Goal: Task Accomplishment & Management: Manage account settings

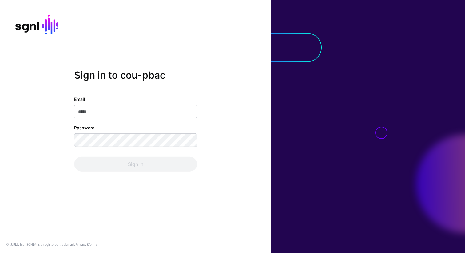
type input "**********"
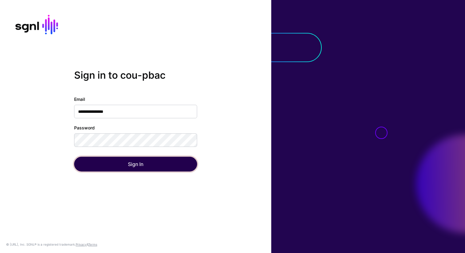
click at [132, 167] on button "Sign In" at bounding box center [135, 164] width 123 height 15
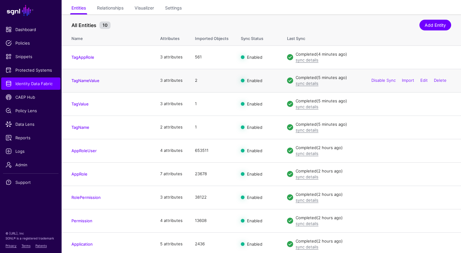
scroll to position [74, 0]
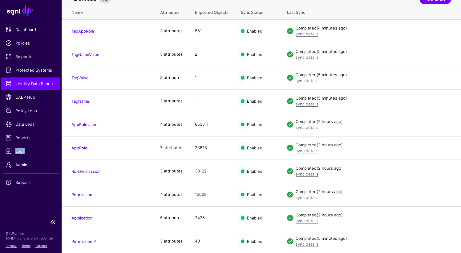
click at [27, 83] on span "Identity Data Fabric" at bounding box center [31, 84] width 50 height 6
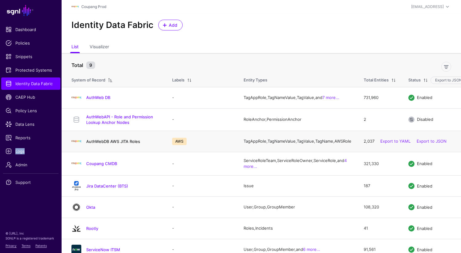
click at [115, 142] on link "AuthWebDB AWS JITA Roles" at bounding box center [113, 141] width 54 height 5
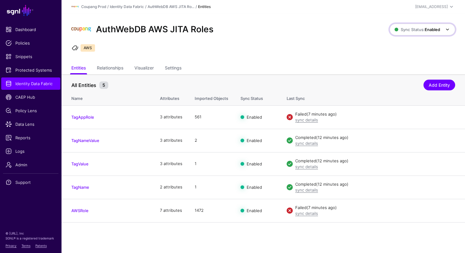
click at [442, 29] on span at bounding box center [445, 29] width 11 height 7
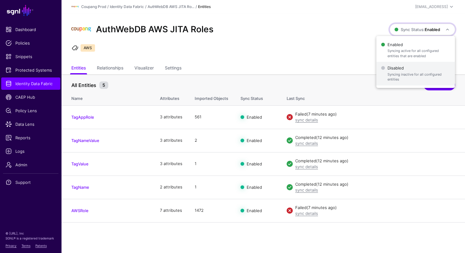
click at [397, 73] on span "Syncing inactive for all configured entities" at bounding box center [419, 77] width 63 height 10
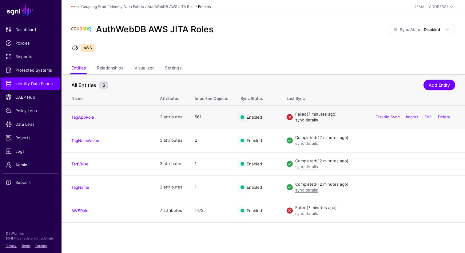
click at [302, 119] on link "sync details" at bounding box center [307, 120] width 23 height 5
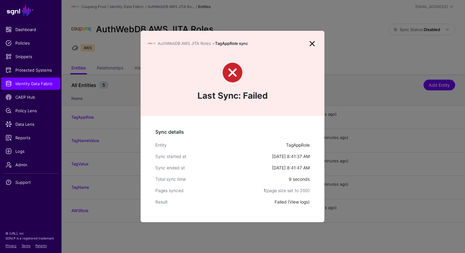
click at [303, 201] on link "View logs" at bounding box center [299, 201] width 19 height 5
click at [315, 43] on link at bounding box center [313, 44] width 10 height 10
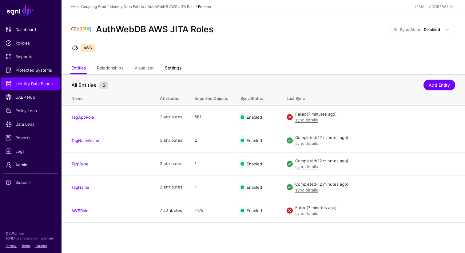
click at [171, 68] on link "Settings" at bounding box center [173, 69] width 17 height 12
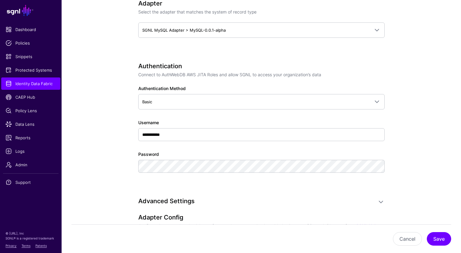
scroll to position [371, 0]
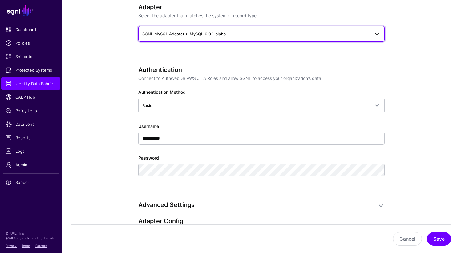
click at [218, 37] on span "SGNL MySQL Adapter > MySQL-0.0.1-alpha" at bounding box center [261, 33] width 238 height 7
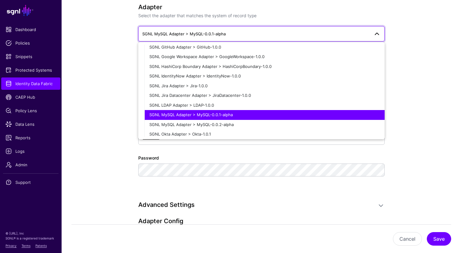
scroll to position [128, 0]
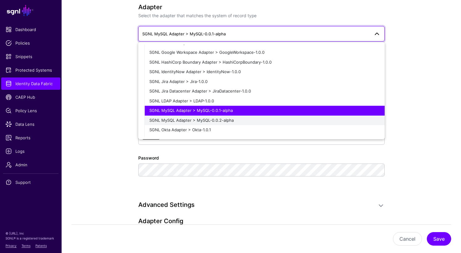
click at [226, 121] on span "SGNL MySQL Adapter > MySQL-0.0.2-alpha" at bounding box center [191, 120] width 84 height 5
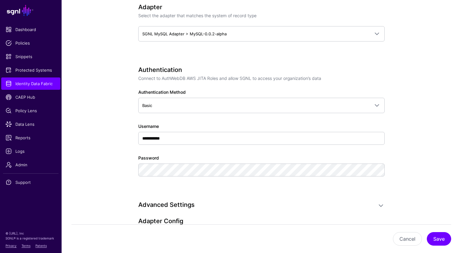
click at [431, 127] on app-datasources-details-form "**********" at bounding box center [261, 177] width 399 height 946
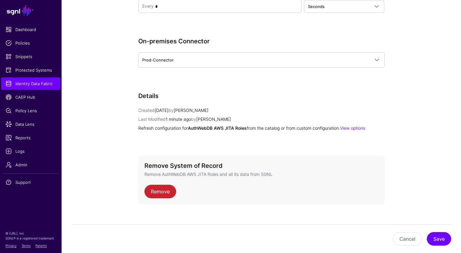
scroll to position [766, 0]
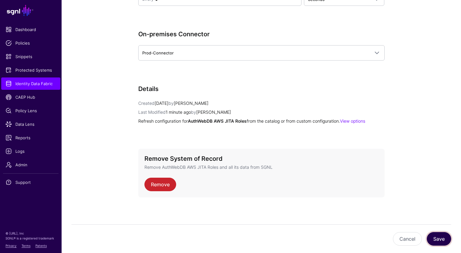
click at [435, 236] on button "Save" at bounding box center [439, 239] width 24 height 14
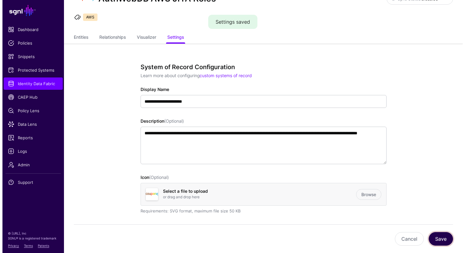
scroll to position [0, 0]
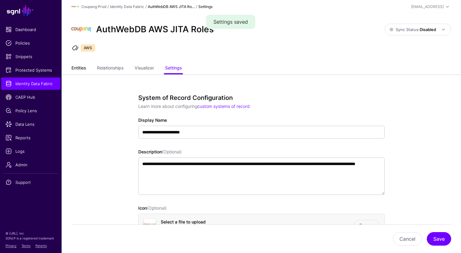
click at [79, 67] on link "Entities" at bounding box center [78, 69] width 14 height 12
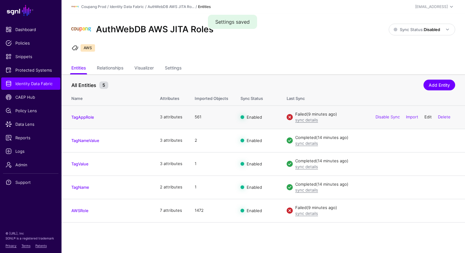
click at [426, 117] on link "Edit" at bounding box center [428, 117] width 7 height 5
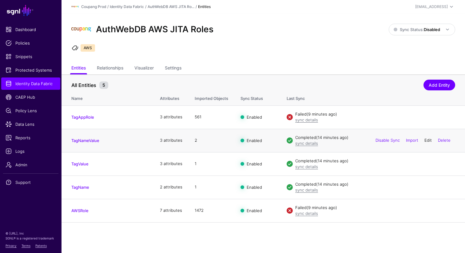
click at [427, 142] on link "Edit" at bounding box center [428, 140] width 7 height 5
click at [427, 163] on link "Edit" at bounding box center [428, 163] width 7 height 5
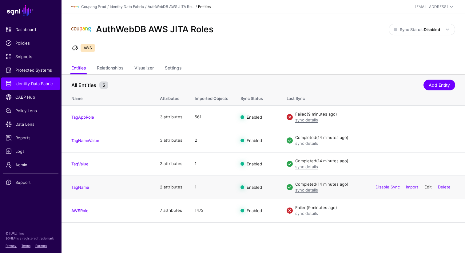
click at [427, 186] on link "Edit" at bounding box center [428, 187] width 7 height 5
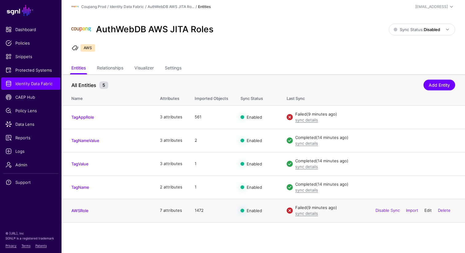
click at [427, 211] on link "Edit" at bounding box center [428, 210] width 7 height 5
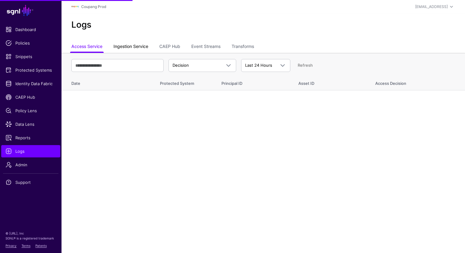
click at [138, 45] on link "Ingestion Service" at bounding box center [131, 47] width 35 height 12
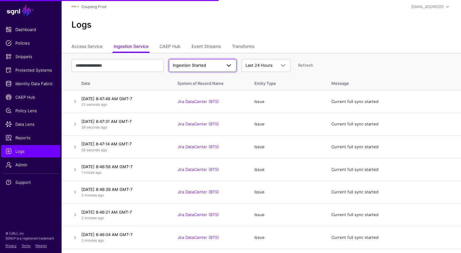
click at [204, 64] on span "Ingestion Started" at bounding box center [189, 65] width 33 height 5
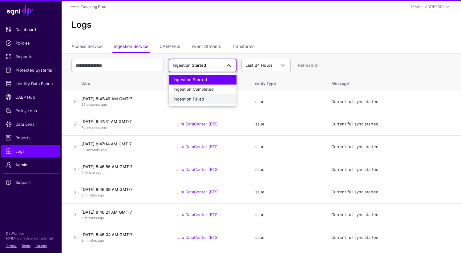
click at [200, 99] on span "Ingestion Failed" at bounding box center [189, 99] width 30 height 5
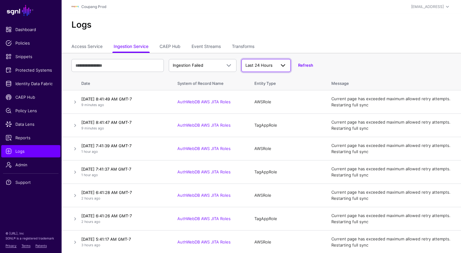
click at [273, 67] on span "Last 24 Hours" at bounding box center [260, 65] width 30 height 6
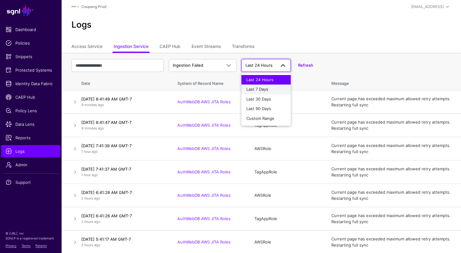
click at [265, 90] on span "Last 7 Days" at bounding box center [257, 89] width 22 height 5
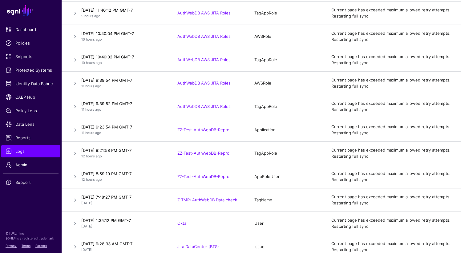
scroll to position [586, 0]
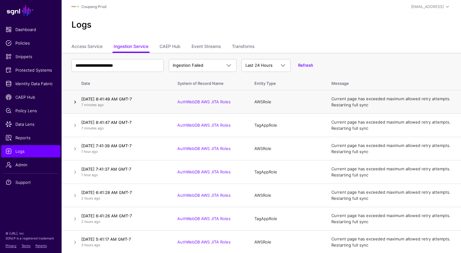
click at [73, 102] on link at bounding box center [74, 102] width 7 height 7
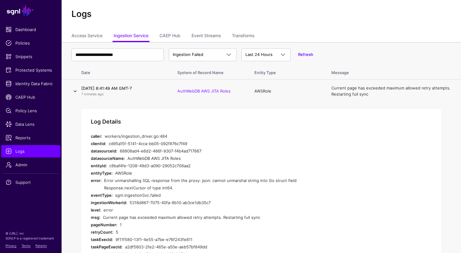
scroll to position [19, 0]
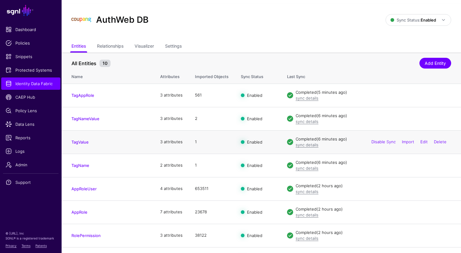
scroll to position [10, 0]
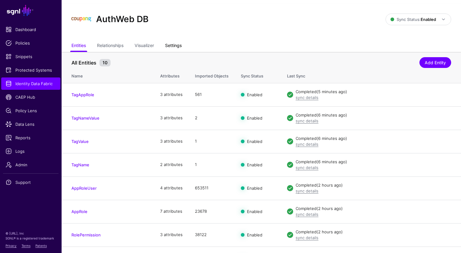
click at [169, 45] on link "Settings" at bounding box center [173, 46] width 17 height 12
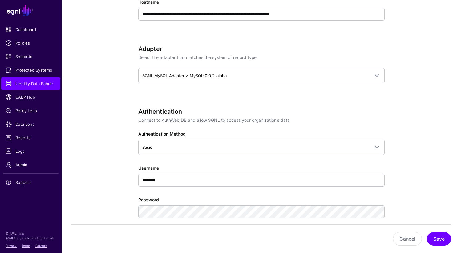
scroll to position [305, 0]
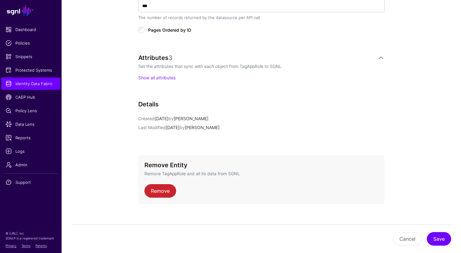
scroll to position [384, 0]
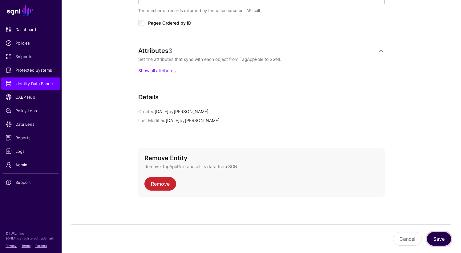
click at [445, 242] on button "Save" at bounding box center [439, 239] width 24 height 14
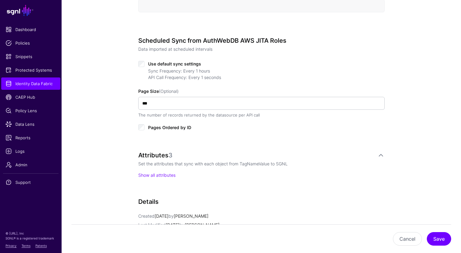
scroll to position [286, 0]
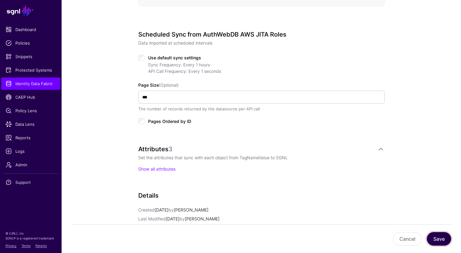
click at [442, 239] on button "Save" at bounding box center [439, 239] width 24 height 14
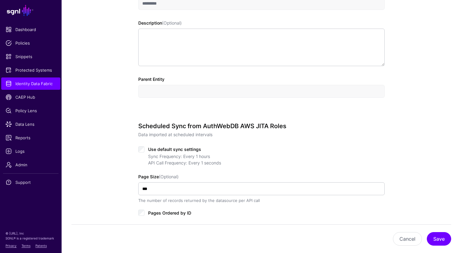
scroll to position [203, 0]
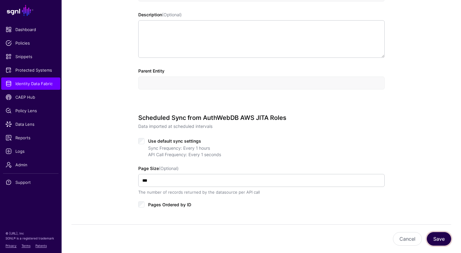
click at [444, 240] on button "Save" at bounding box center [439, 239] width 24 height 14
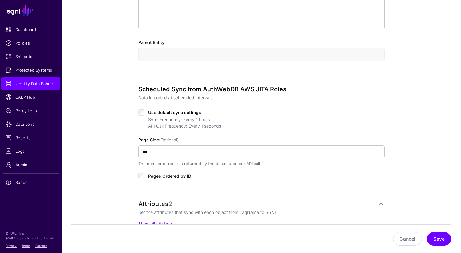
scroll to position [239, 0]
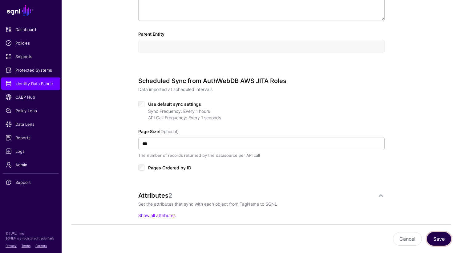
click at [444, 238] on button "Save" at bounding box center [439, 239] width 24 height 14
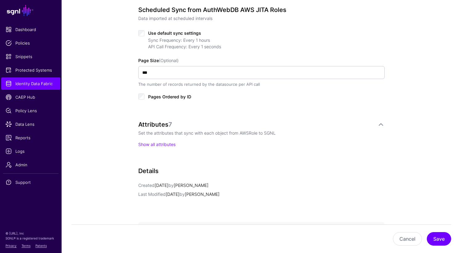
scroll to position [316, 0]
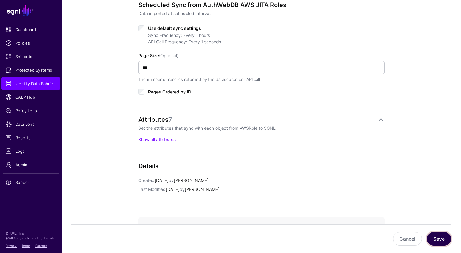
click at [435, 236] on button "Save" at bounding box center [439, 239] width 24 height 14
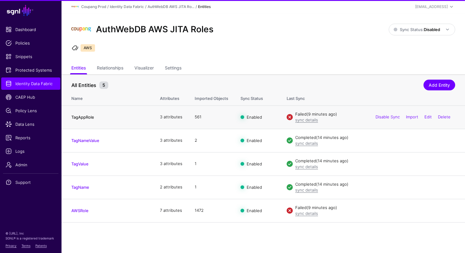
click at [83, 116] on link "TagAppRole" at bounding box center [82, 117] width 23 height 5
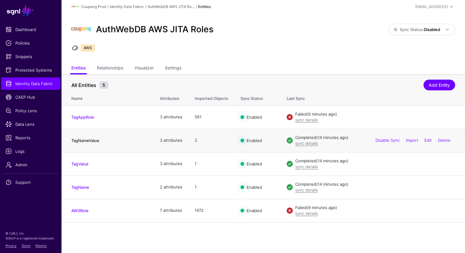
click at [86, 142] on link "TagNameValue" at bounding box center [85, 140] width 28 height 5
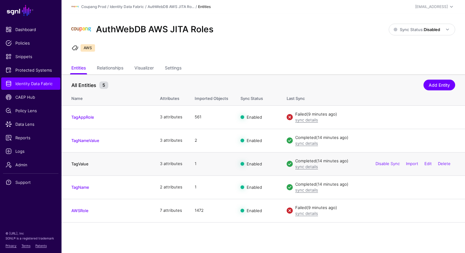
click at [86, 165] on link "TagValue" at bounding box center [79, 164] width 17 height 5
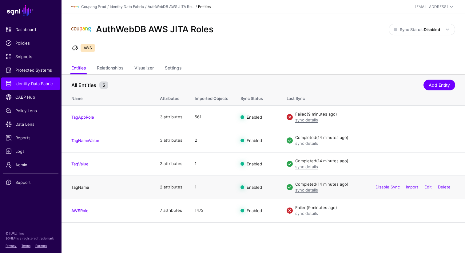
click at [83, 189] on link "TagName" at bounding box center [80, 187] width 18 height 5
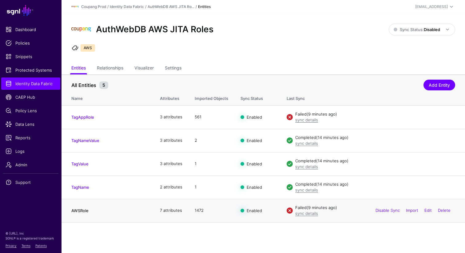
click at [83, 212] on link "AWSRole" at bounding box center [79, 210] width 17 height 5
click at [179, 70] on link "Settings" at bounding box center [173, 69] width 17 height 12
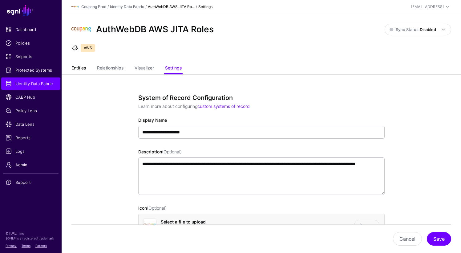
click at [81, 66] on link "Entities" at bounding box center [78, 69] width 14 height 12
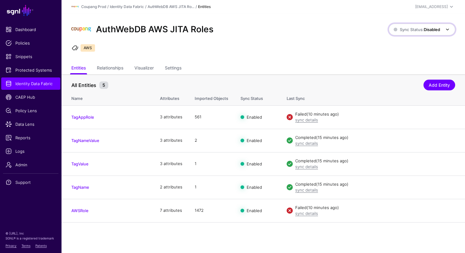
click at [442, 30] on span at bounding box center [445, 29] width 11 height 7
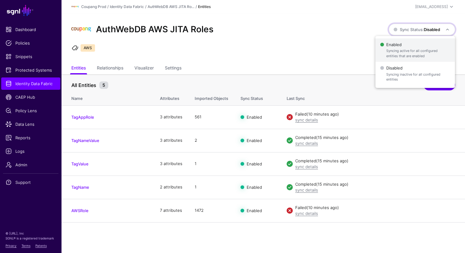
click at [416, 54] on span "Syncing active for all configured entities that are enabled" at bounding box center [419, 53] width 64 height 10
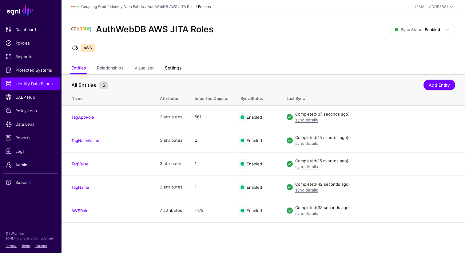
click at [181, 66] on link "Settings" at bounding box center [173, 69] width 17 height 12
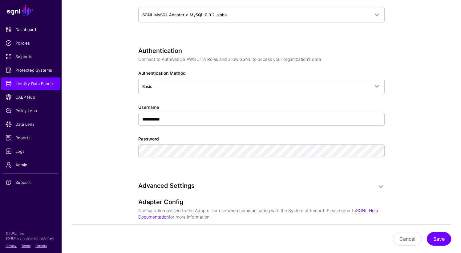
scroll to position [390, 0]
click at [37, 83] on span "Identity Data Fabric" at bounding box center [31, 84] width 50 height 6
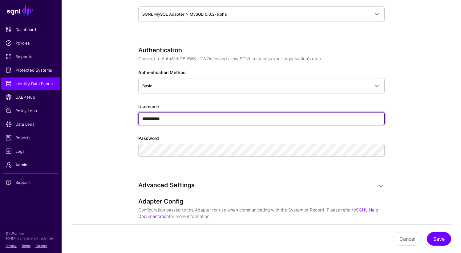
click at [167, 117] on input "**********" at bounding box center [261, 118] width 246 height 13
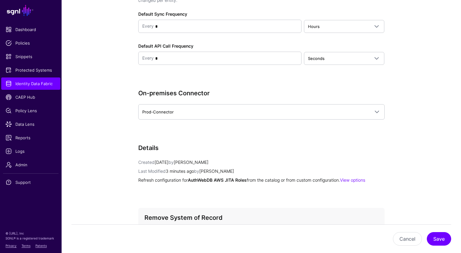
scroll to position [717, 0]
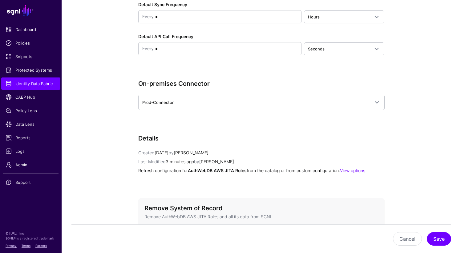
click at [153, 35] on label "Default API Call Frequency" at bounding box center [165, 36] width 55 height 6
drag, startPoint x: 153, startPoint y: 35, endPoint x: 195, endPoint y: 35, distance: 41.6
click at [195, 35] on div "Default API Call Frequency Every * Seconds Seconds Minutes Hours Days Weeks Mon…" at bounding box center [261, 44] width 246 height 22
copy label "API Call Frequency"
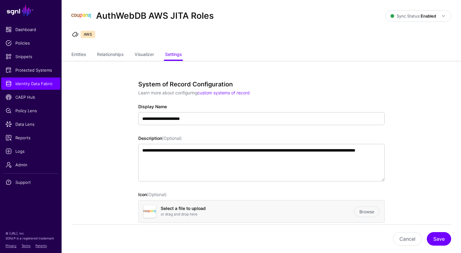
scroll to position [0, 0]
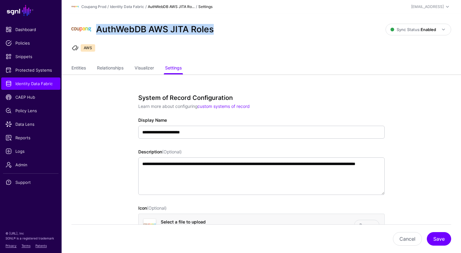
copy h2 "AuthWebDB AWS JITA Roles"
drag, startPoint x: 97, startPoint y: 30, endPoint x: 226, endPoint y: 30, distance: 129.0
click at [226, 30] on div "AuthWebDB AWS JITA Roles" at bounding box center [228, 30] width 319 height 20
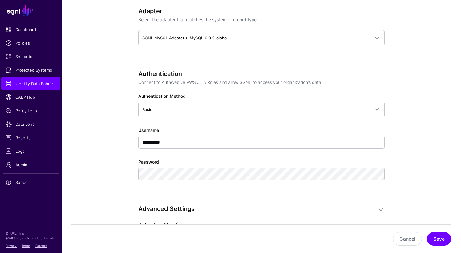
scroll to position [373, 0]
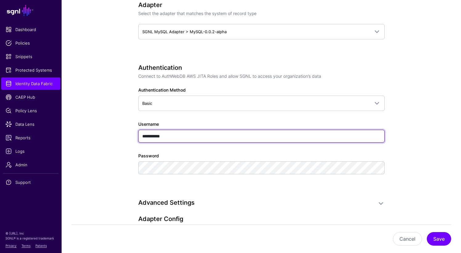
drag, startPoint x: 168, startPoint y: 136, endPoint x: 111, endPoint y: 136, distance: 56.9
click at [111, 136] on app-datasources-details-form "**********" at bounding box center [261, 175] width 399 height 946
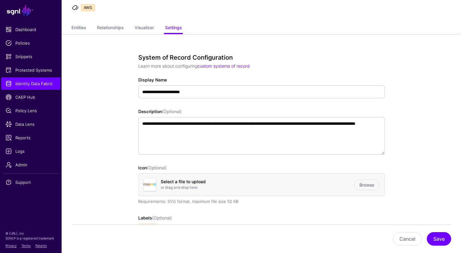
scroll to position [0, 0]
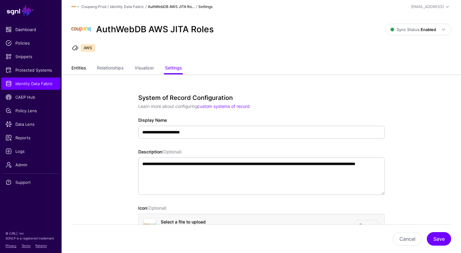
click at [80, 67] on link "Entities" at bounding box center [78, 69] width 14 height 12
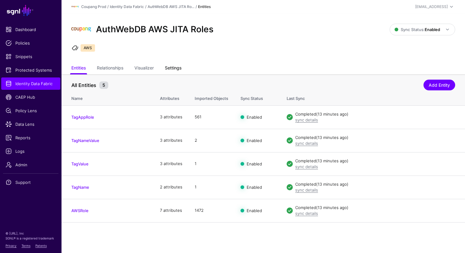
click at [177, 69] on link "Settings" at bounding box center [173, 69] width 17 height 12
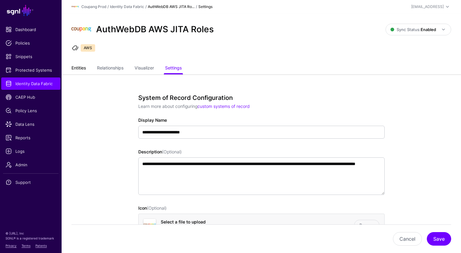
click at [84, 70] on link "Entities" at bounding box center [78, 69] width 14 height 12
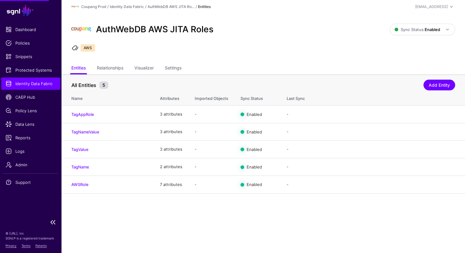
click at [44, 86] on span "Identity Data Fabric" at bounding box center [31, 84] width 50 height 6
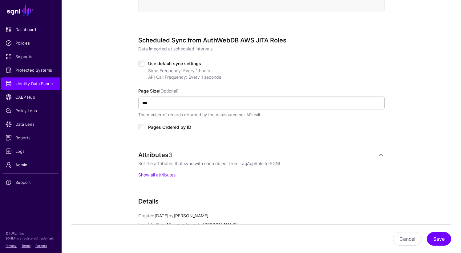
scroll to position [280, 0]
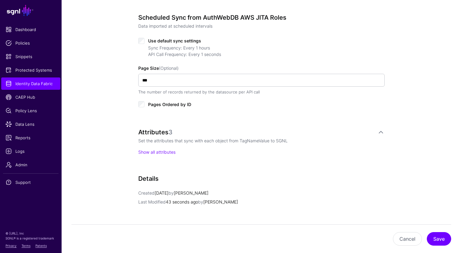
scroll to position [304, 0]
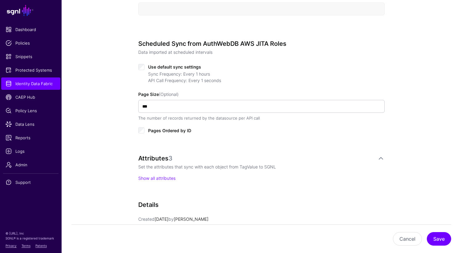
scroll to position [288, 0]
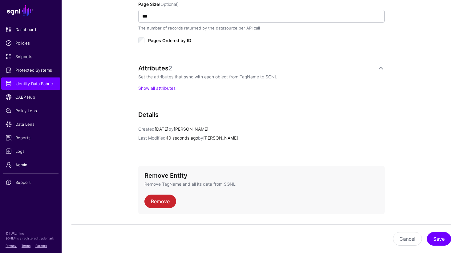
scroll to position [367, 0]
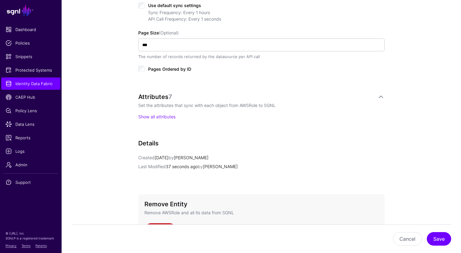
scroll to position [384, 0]
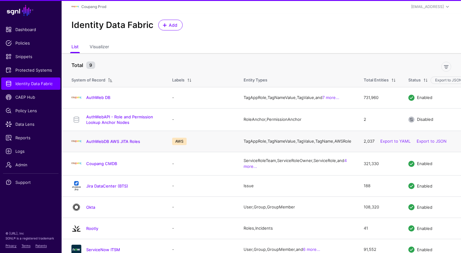
scroll to position [33, 0]
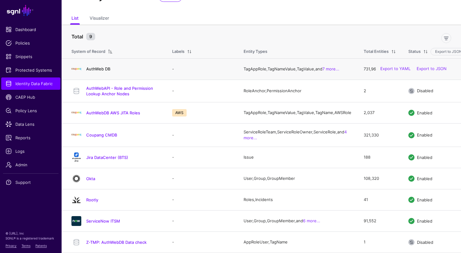
click at [103, 66] on link "AuthWeb DB" at bounding box center [98, 68] width 24 height 5
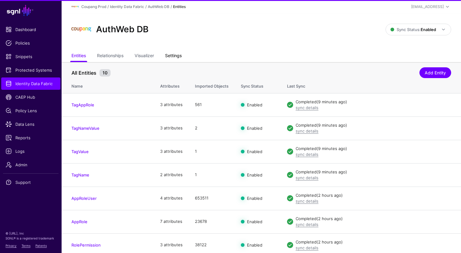
click at [179, 54] on link "Settings" at bounding box center [173, 56] width 17 height 12
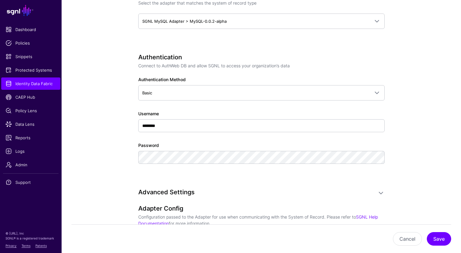
scroll to position [361, 0]
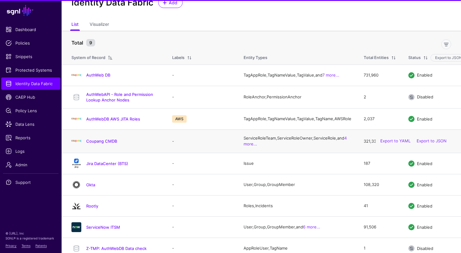
scroll to position [26, 0]
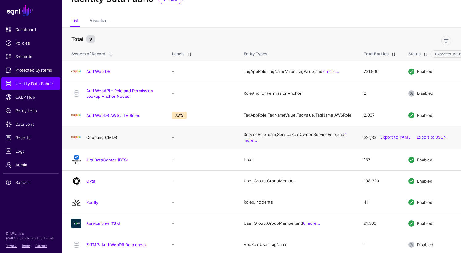
click at [107, 140] on link "Coupang CMDB" at bounding box center [101, 137] width 31 height 5
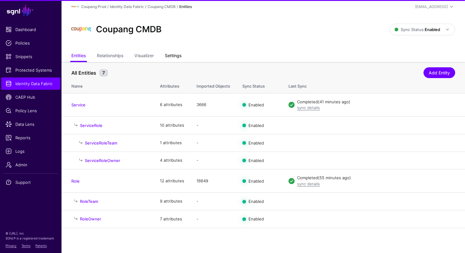
click at [181, 56] on link "Settings" at bounding box center [173, 56] width 17 height 12
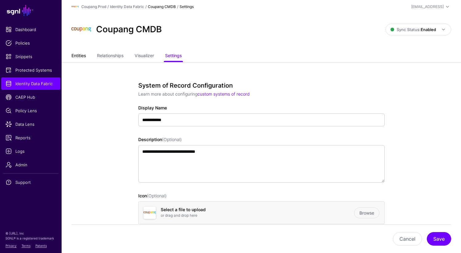
click at [81, 55] on link "Entities" at bounding box center [78, 56] width 14 height 12
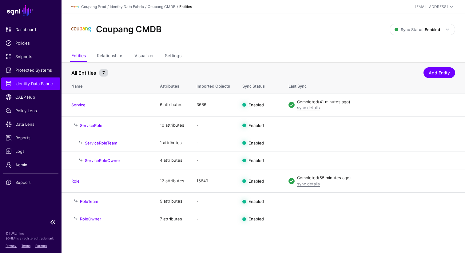
click at [33, 82] on span "Identity Data Fabric" at bounding box center [31, 84] width 50 height 6
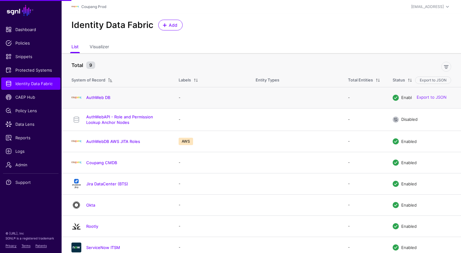
click at [97, 95] on div "AuthWeb DB" at bounding box center [119, 98] width 100 height 10
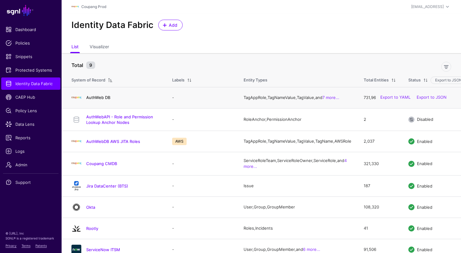
click at [97, 98] on link "AuthWeb DB" at bounding box center [98, 97] width 24 height 5
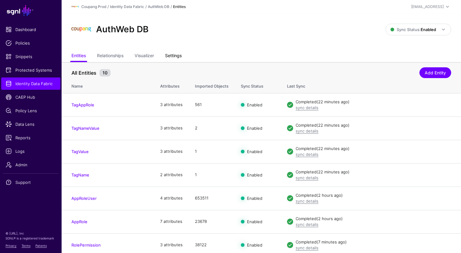
click at [173, 54] on link "Settings" at bounding box center [173, 56] width 17 height 12
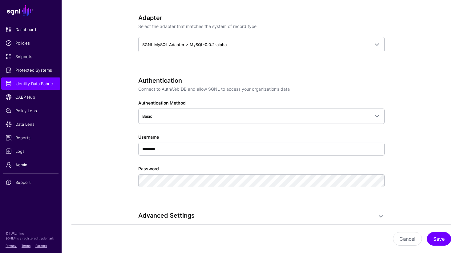
scroll to position [328, 0]
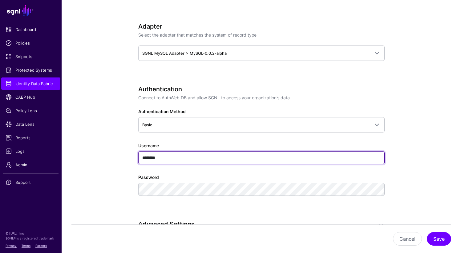
click at [162, 157] on input "********" at bounding box center [261, 157] width 246 height 13
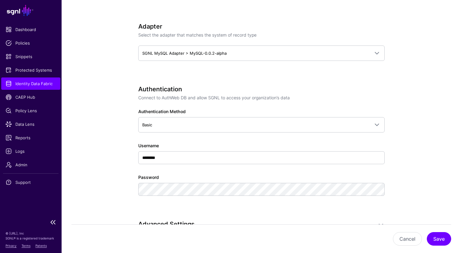
click at [26, 81] on span "Identity Data Fabric" at bounding box center [31, 84] width 50 height 6
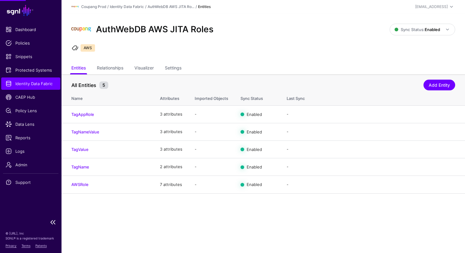
click at [43, 86] on span "Identity Data Fabric" at bounding box center [31, 84] width 50 height 6
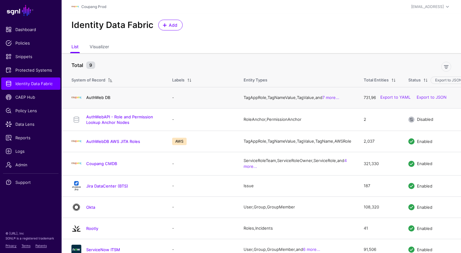
click at [103, 98] on link "AuthWeb DB" at bounding box center [98, 97] width 24 height 5
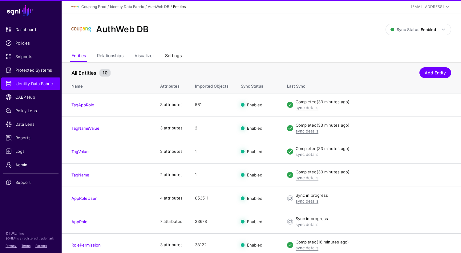
click at [175, 60] on link "Settings" at bounding box center [173, 56] width 17 height 12
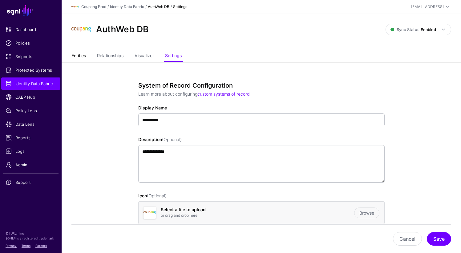
click at [85, 56] on link "Entities" at bounding box center [78, 56] width 14 height 12
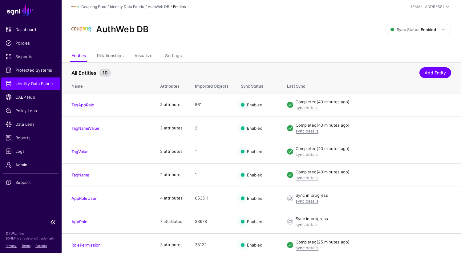
click at [35, 87] on link "Identity Data Fabric" at bounding box center [30, 84] width 59 height 12
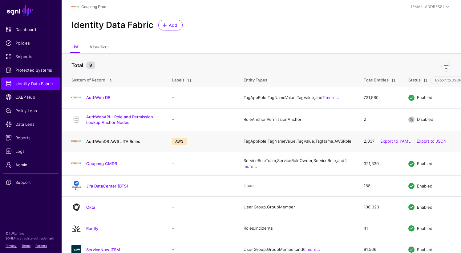
click at [111, 142] on link "AuthWebDB AWS JITA Roles" at bounding box center [113, 141] width 54 height 5
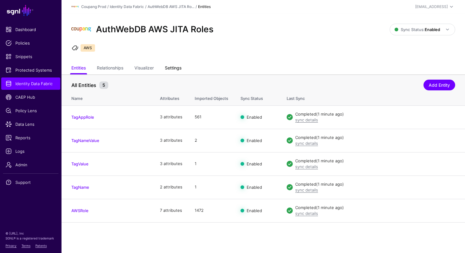
click at [174, 67] on link "Settings" at bounding box center [173, 69] width 17 height 12
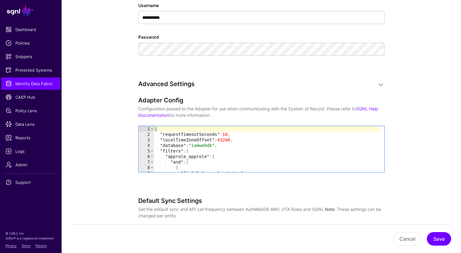
scroll to position [491, 0]
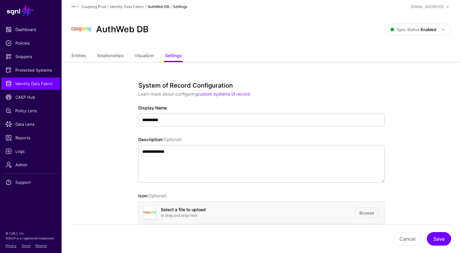
click at [69, 57] on div "Entities Relationships Visualizer Settings" at bounding box center [261, 56] width 399 height 12
click at [84, 52] on link "Entities" at bounding box center [78, 56] width 14 height 12
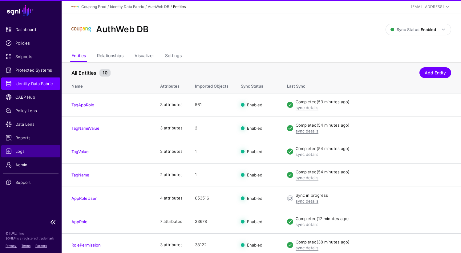
click at [16, 150] on span "Logs" at bounding box center [31, 151] width 50 height 6
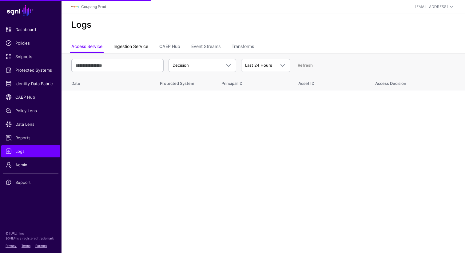
click at [127, 50] on link "Ingestion Service" at bounding box center [131, 47] width 35 height 12
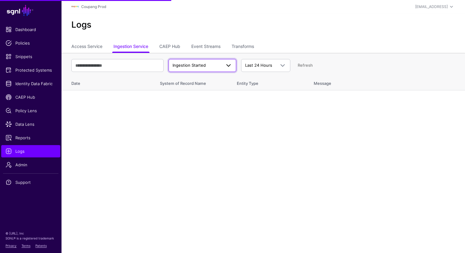
click at [188, 69] on link "Ingestion Started" at bounding box center [203, 65] width 68 height 13
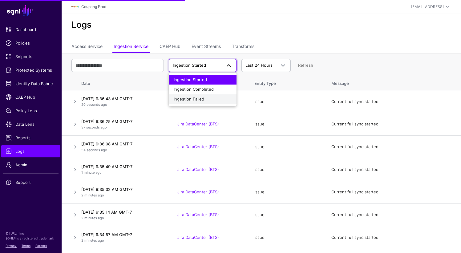
click at [193, 101] on span "Ingestion Failed" at bounding box center [189, 99] width 30 height 5
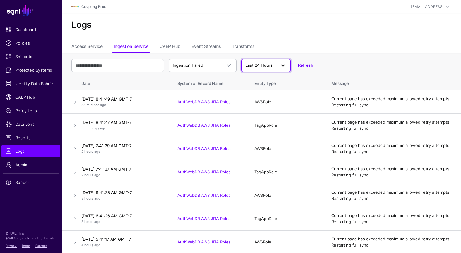
click at [275, 68] on span at bounding box center [280, 65] width 11 height 7
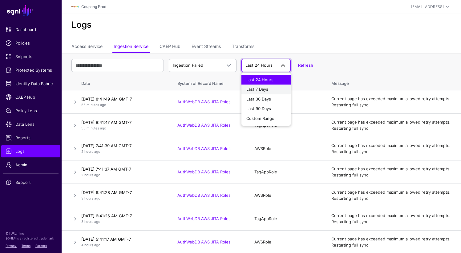
click at [262, 91] on span "Last 7 Days" at bounding box center [257, 89] width 22 height 5
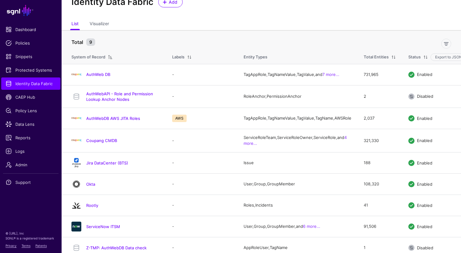
scroll to position [25, 0]
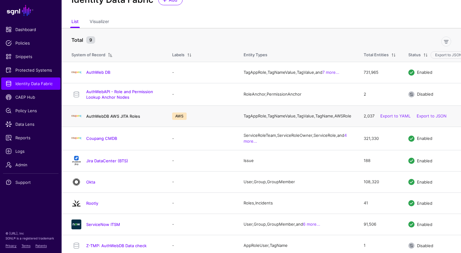
click at [100, 119] on link "AuthWebDB AWS JITA Roles" at bounding box center [113, 116] width 54 height 5
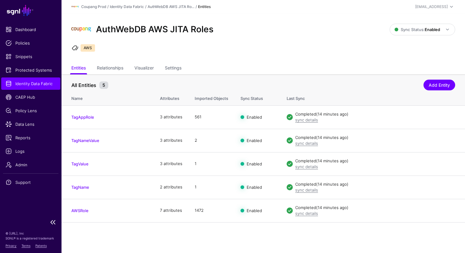
click at [34, 83] on span "Identity Data Fabric" at bounding box center [31, 84] width 50 height 6
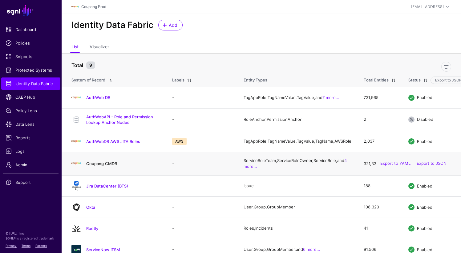
click at [107, 166] on link "Coupang CMDB" at bounding box center [101, 163] width 31 height 5
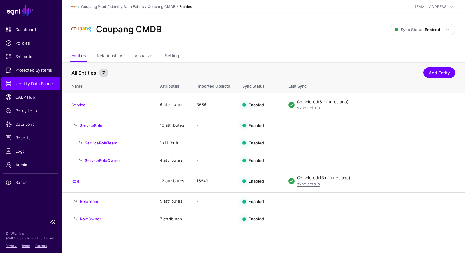
click at [18, 84] on span "Identity Data Fabric" at bounding box center [31, 84] width 50 height 6
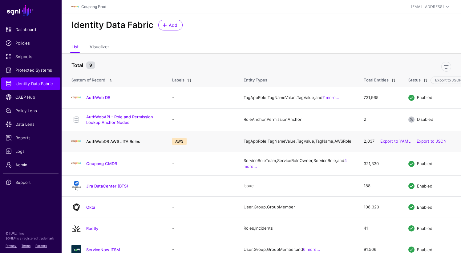
click at [108, 144] on link "AuthWebDB AWS JITA Roles" at bounding box center [113, 141] width 54 height 5
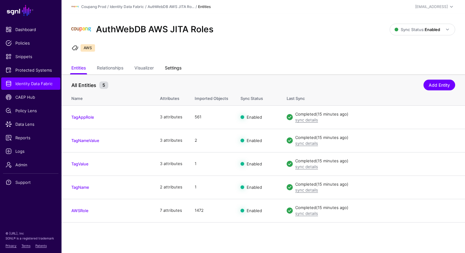
click at [175, 72] on link "Settings" at bounding box center [173, 69] width 17 height 12
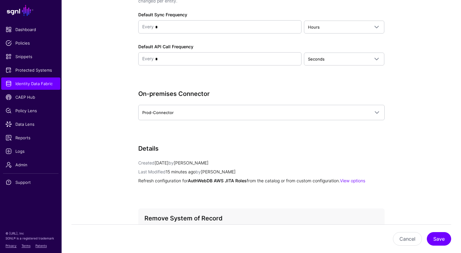
scroll to position [728, 0]
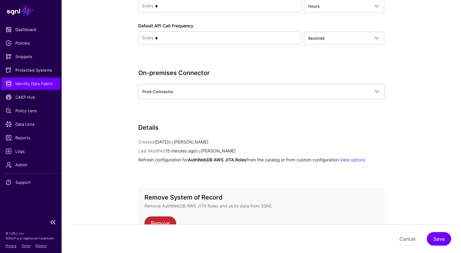
click at [25, 86] on span "Identity Data Fabric" at bounding box center [31, 84] width 50 height 6
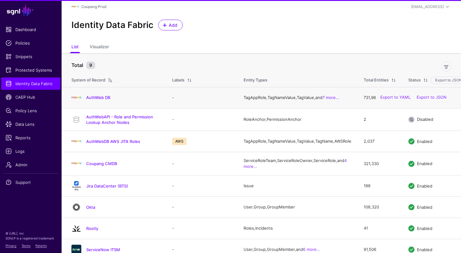
click at [95, 95] on div "AuthWeb DB" at bounding box center [115, 98] width 93 height 10
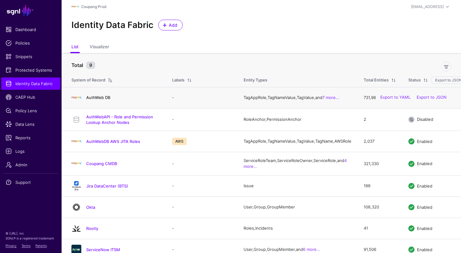
click at [90, 100] on link "AuthWeb DB" at bounding box center [98, 97] width 24 height 5
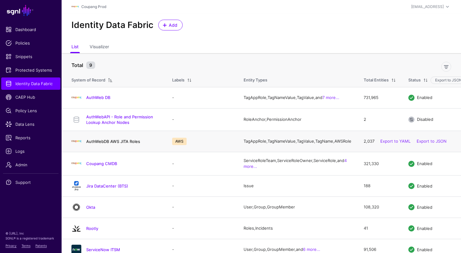
click at [102, 144] on link "AuthWebDB AWS JITA Roles" at bounding box center [113, 141] width 54 height 5
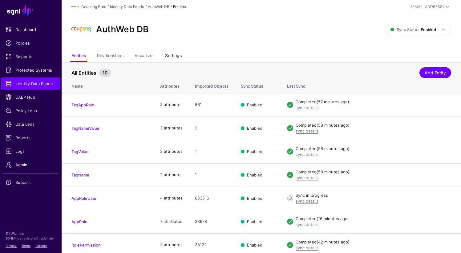
click at [172, 57] on link "Settings" at bounding box center [173, 56] width 17 height 12
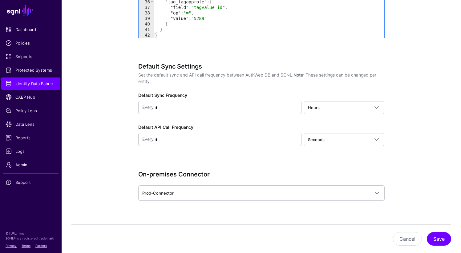
scroll to position [602, 0]
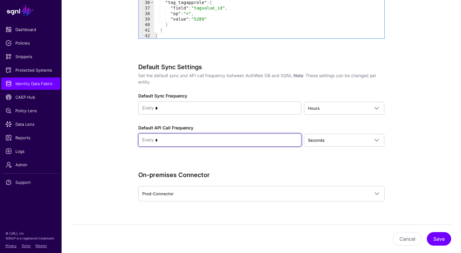
click at [194, 142] on input "*" at bounding box center [226, 140] width 144 height 12
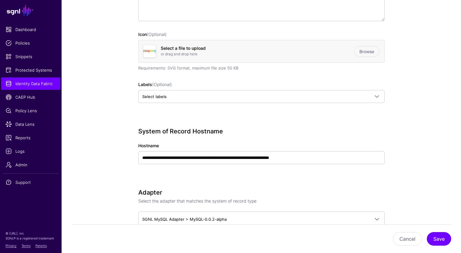
scroll to position [0, 0]
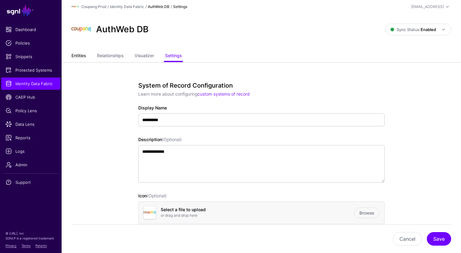
click at [76, 54] on link "Entities" at bounding box center [78, 56] width 14 height 12
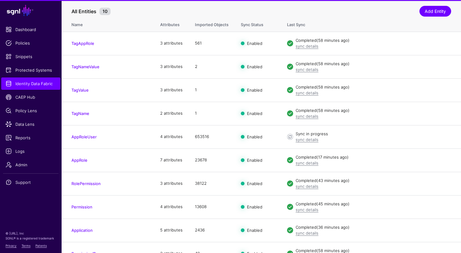
scroll to position [74, 0]
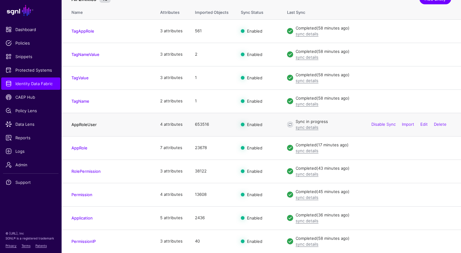
click at [75, 122] on link "AppRoleUser" at bounding box center [83, 124] width 25 height 5
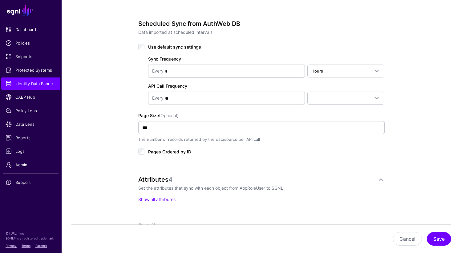
scroll to position [306, 0]
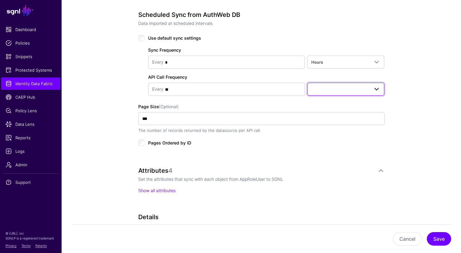
click at [336, 94] on link at bounding box center [345, 89] width 77 height 13
click at [443, 101] on div "**********" at bounding box center [261, 59] width 399 height 629
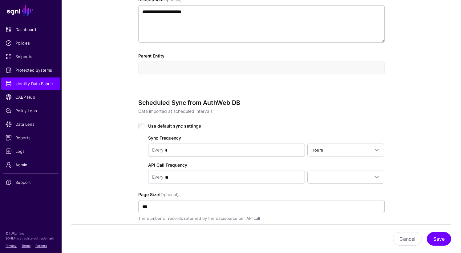
scroll to position [217, 0]
click at [146, 165] on div "Sync Frequency Every * Hours Seconds Minutes Hours Days Weeks Months Years API …" at bounding box center [261, 157] width 246 height 54
drag, startPoint x: 152, startPoint y: 165, endPoint x: 199, endPoint y: 162, distance: 46.9
click at [199, 162] on div "Sync Frequency Every * Hours Seconds Minutes Hours Days Weeks Months Years API …" at bounding box center [261, 157] width 246 height 54
copy label "API Call Frequency"
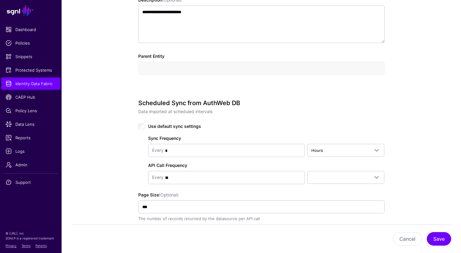
click at [277, 113] on p "Data imported at scheduled intervals" at bounding box center [261, 111] width 246 height 6
click at [372, 151] on span at bounding box center [374, 150] width 11 height 7
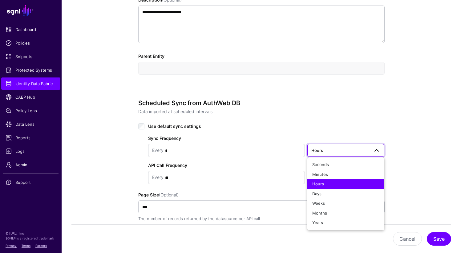
click at [419, 128] on div "**********" at bounding box center [261, 147] width 399 height 629
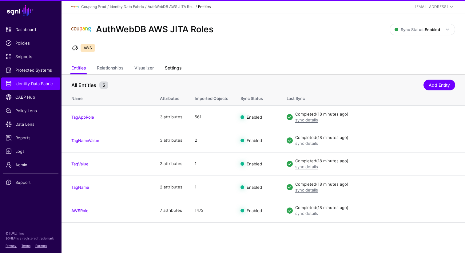
click at [180, 63] on link "Settings" at bounding box center [173, 69] width 17 height 12
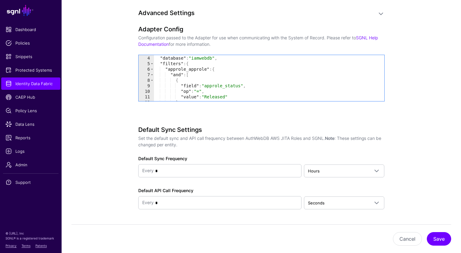
scroll to position [41, 0]
